Goal: Information Seeking & Learning: Understand process/instructions

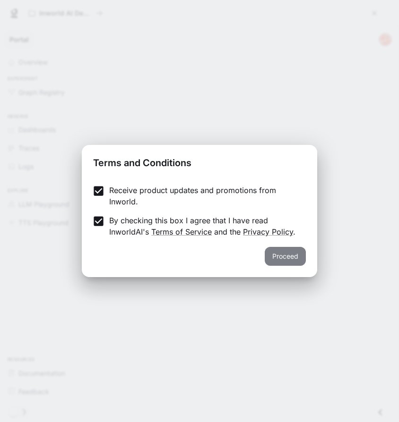
click at [278, 252] on button "Proceed" at bounding box center [284, 256] width 41 height 19
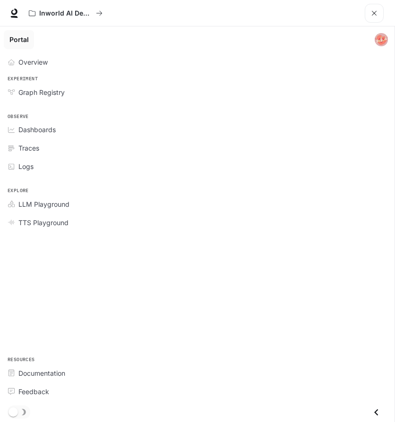
click at [153, 102] on div "Experiment Graph Registry" at bounding box center [197, 88] width 394 height 30
click at [63, 368] on span "Documentation" at bounding box center [41, 373] width 47 height 10
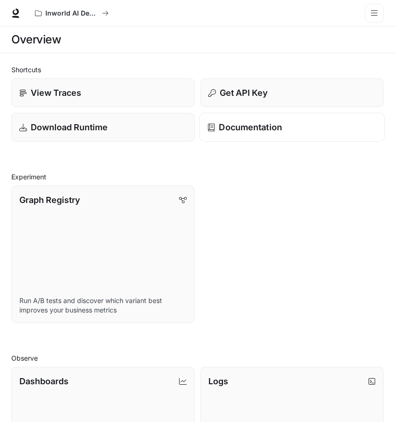
click at [230, 130] on p "Documentation" at bounding box center [250, 127] width 63 height 13
